Goal: Task Accomplishment & Management: Use online tool/utility

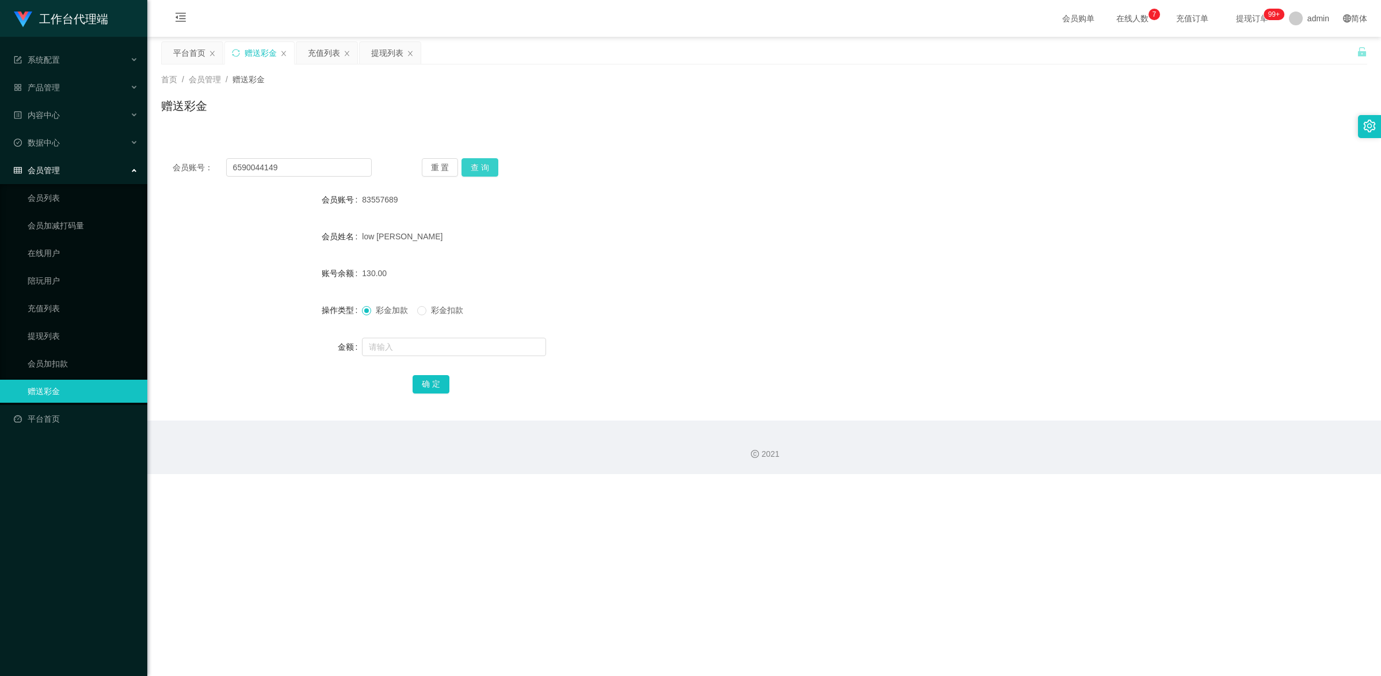
type input "6590044149"
click at [468, 162] on button "查 询" at bounding box center [479, 167] width 37 height 18
click at [408, 347] on input "text" at bounding box center [454, 347] width 184 height 18
type input "100"
click at [418, 375] on button "确 定" at bounding box center [431, 384] width 37 height 18
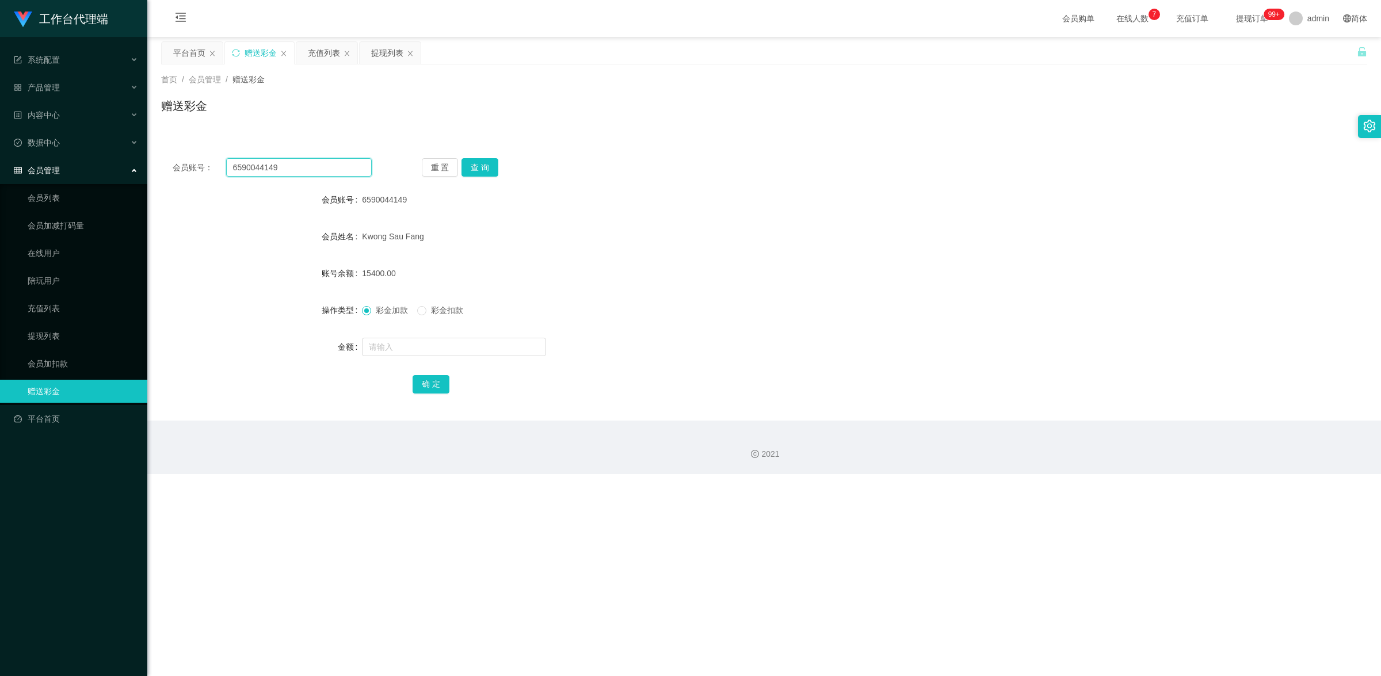
drag, startPoint x: 291, startPoint y: 171, endPoint x: 208, endPoint y: 164, distance: 82.6
click at [211, 164] on div "会员账号： 6590044149" at bounding box center [272, 167] width 199 height 18
paste input "Jenniferw"
type input "Jenniferw"
click at [491, 158] on button "查 询" at bounding box center [479, 167] width 37 height 18
